Goal: Task Accomplishment & Management: Use online tool/utility

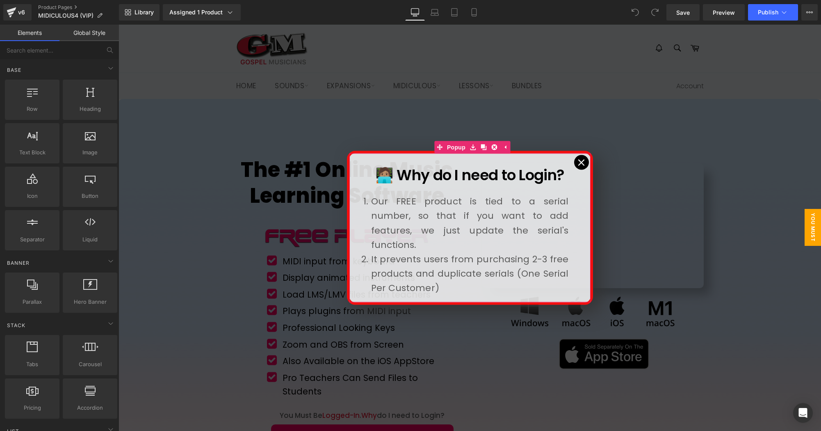
click at [583, 163] on icon at bounding box center [581, 162] width 7 height 7
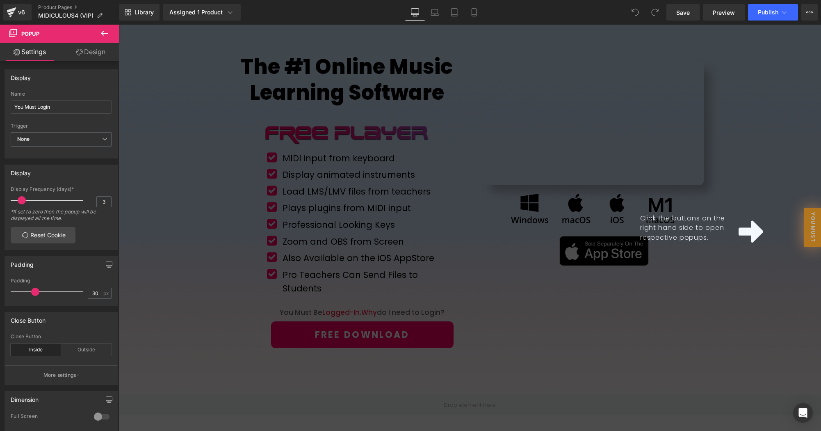
scroll to position [148, 0]
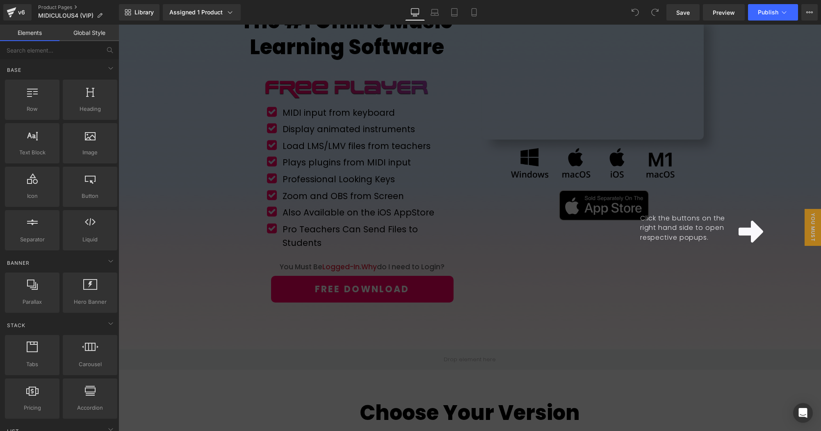
click at [395, 294] on div "Click the buttons on the right hand side to open respective popups." at bounding box center [470, 228] width 703 height 406
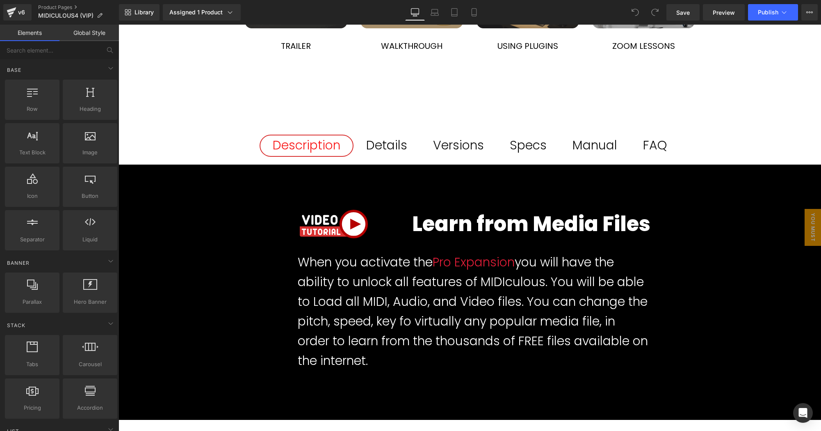
scroll to position [1319, 0]
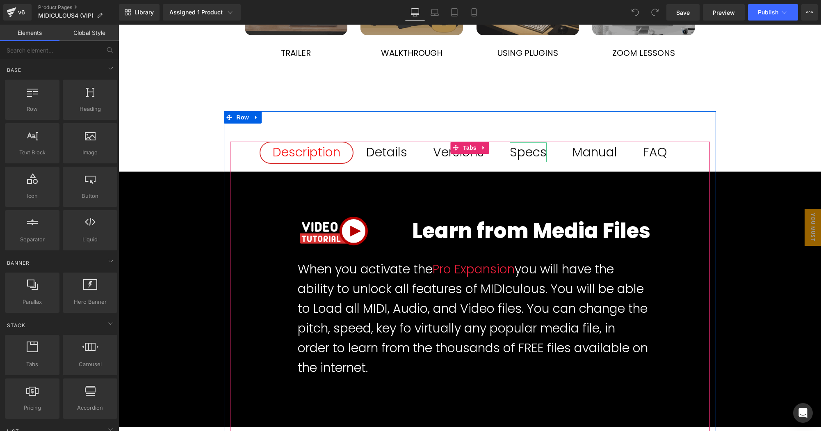
click at [536, 142] on div "Specs" at bounding box center [528, 152] width 37 height 20
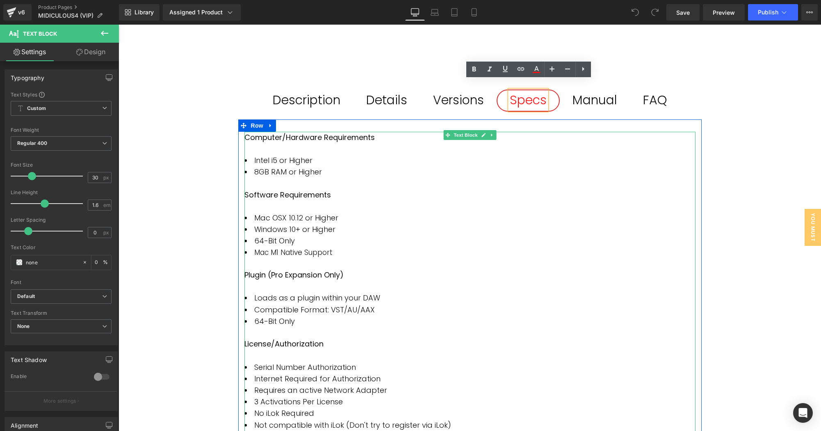
scroll to position [1377, 0]
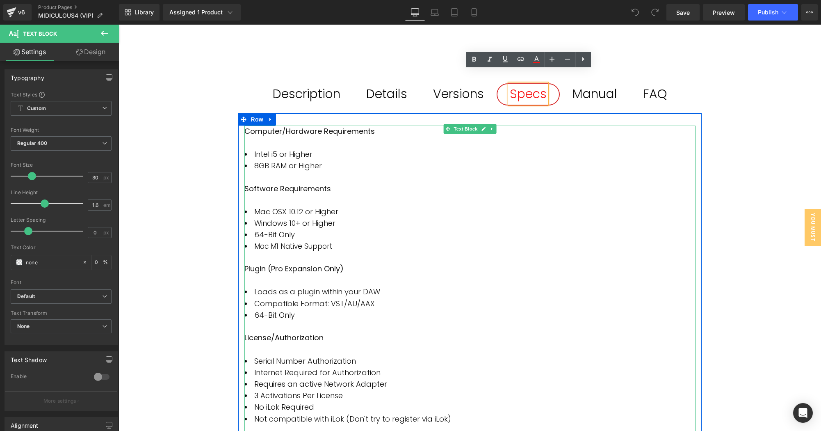
click at [344, 241] on li "Mac M1 Native Support" at bounding box center [469, 246] width 451 height 11
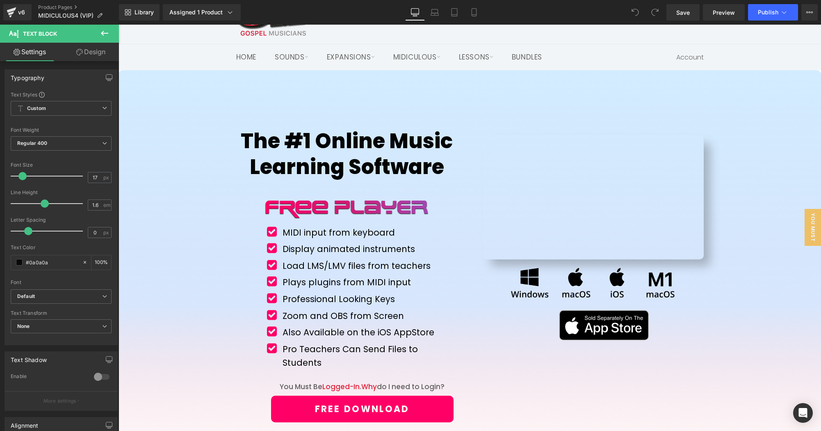
scroll to position [0, 0]
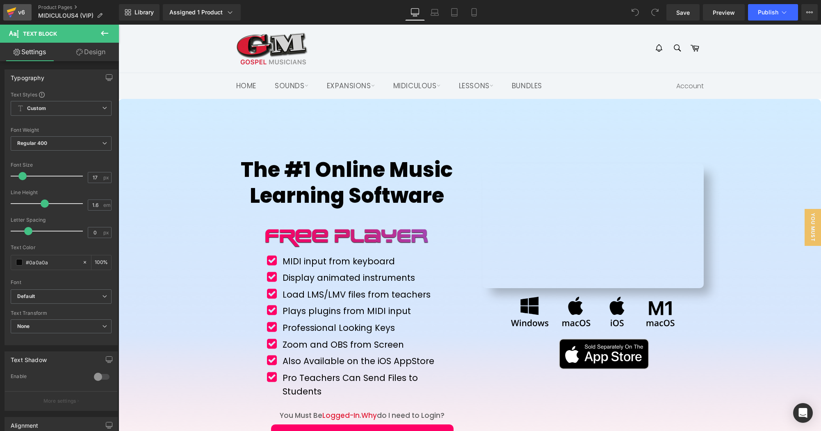
click at [23, 13] on div "v6" at bounding box center [21, 12] width 10 height 11
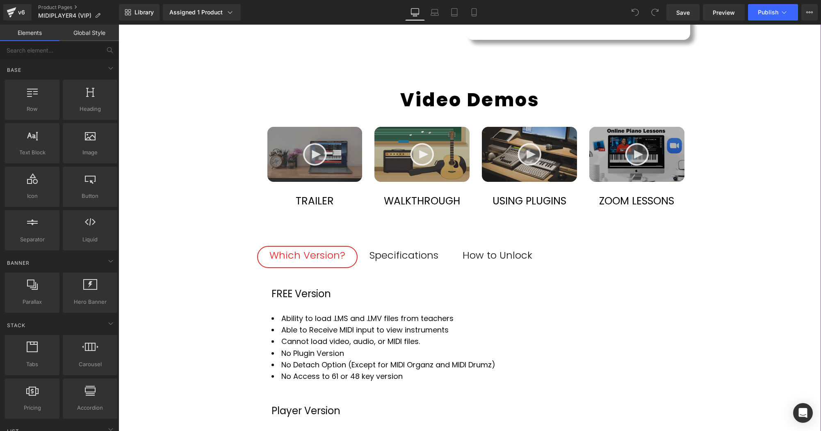
scroll to position [501, 0]
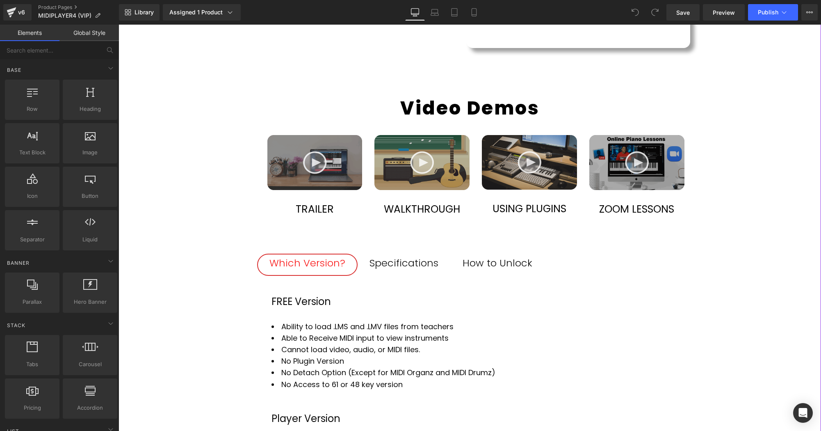
click at [418, 263] on div "Specifications" at bounding box center [404, 263] width 69 height 16
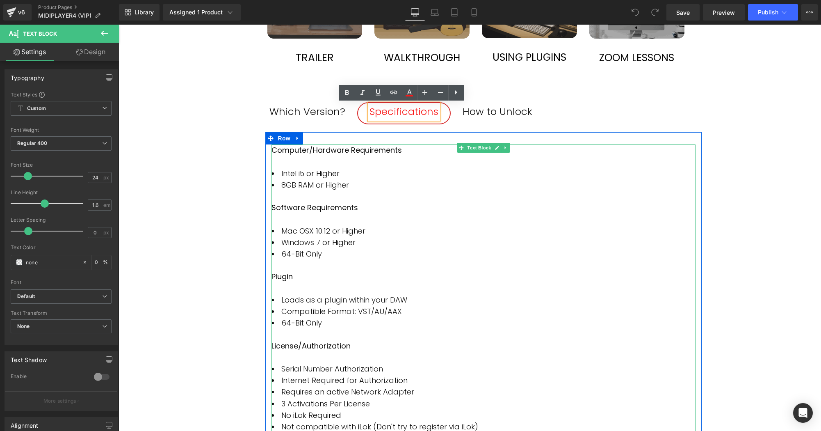
scroll to position [658, 0]
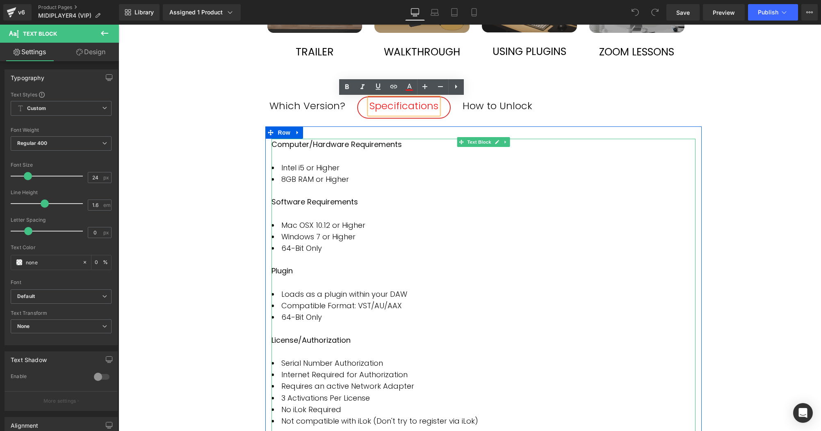
click at [337, 245] on li "64-Bit Only" at bounding box center [484, 247] width 424 height 11
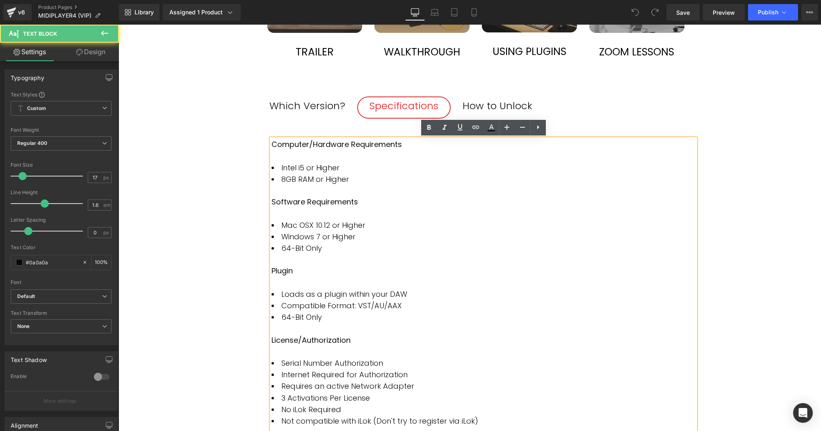
click at [333, 243] on li "64-Bit Only" at bounding box center [484, 247] width 424 height 11
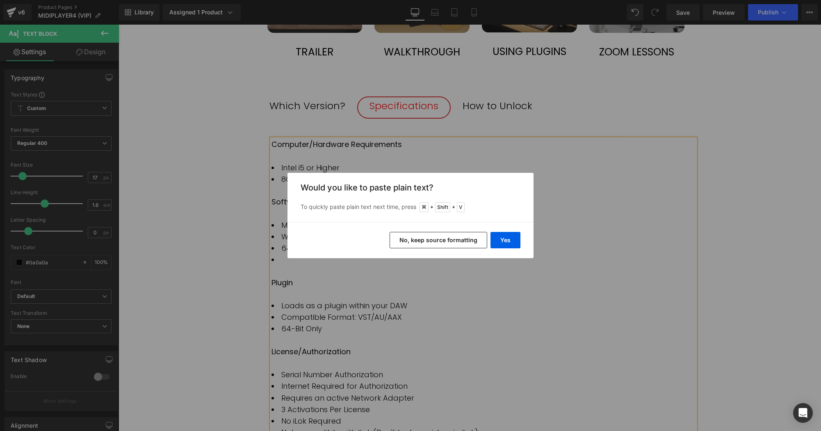
click at [420, 241] on button "No, keep source formatting" at bounding box center [439, 240] width 98 height 16
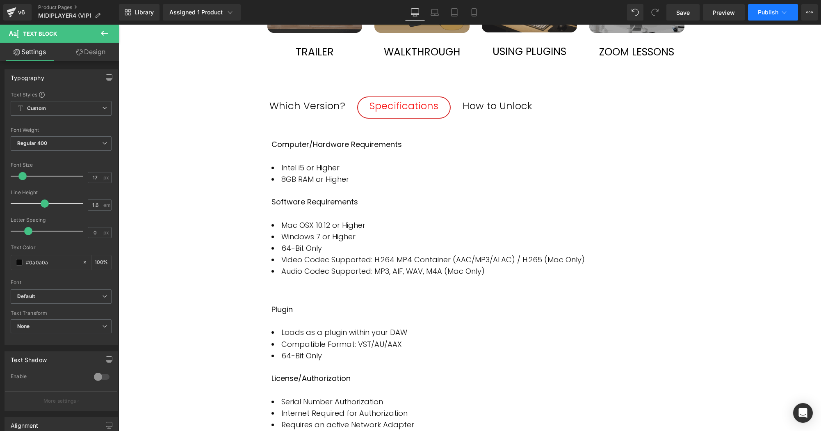
click at [765, 15] on span "Publish" at bounding box center [768, 12] width 21 height 7
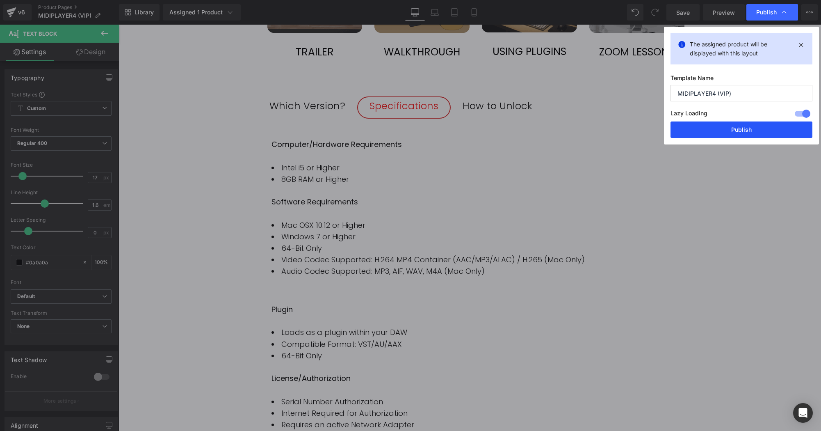
click at [743, 129] on button "Publish" at bounding box center [742, 129] width 142 height 16
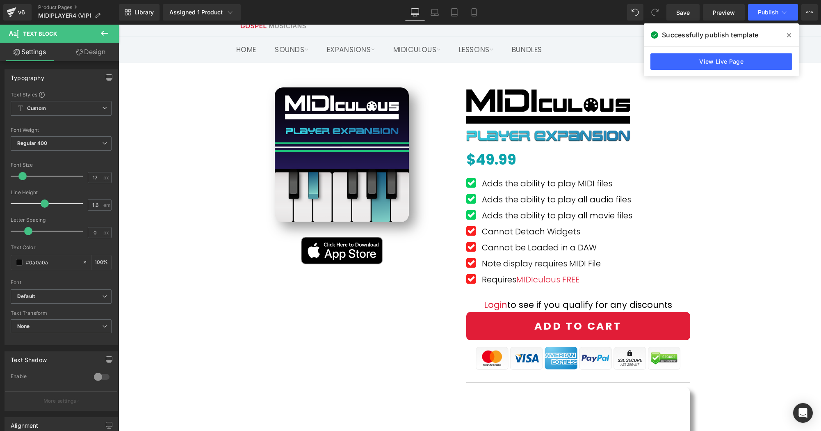
scroll to position [0, 0]
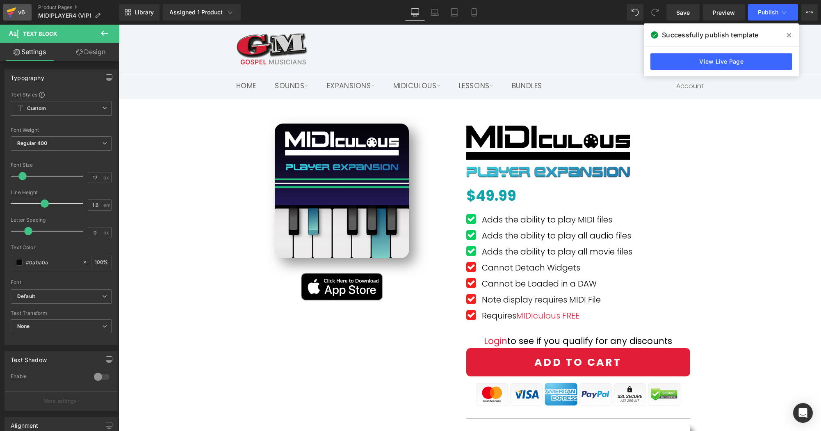
click at [20, 10] on div "v6" at bounding box center [21, 12] width 10 height 11
